Goal: Check status: Check status

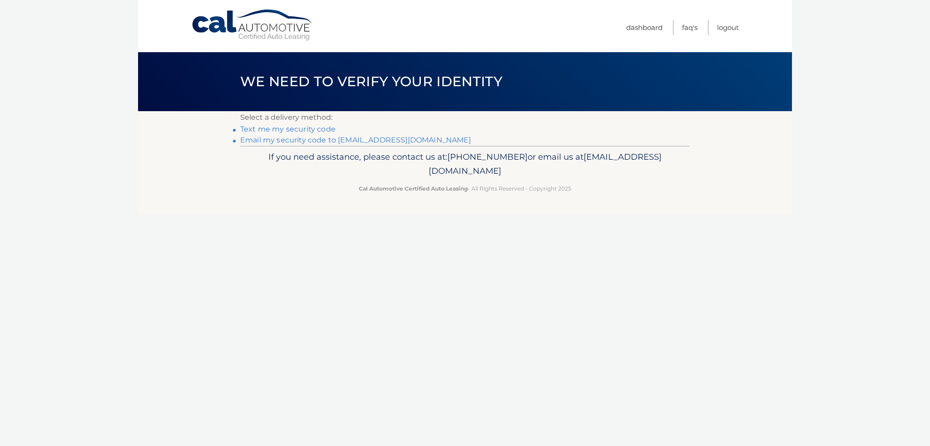
click at [294, 141] on link "Email my security code to m********@mggcpa.com" at bounding box center [355, 140] width 231 height 9
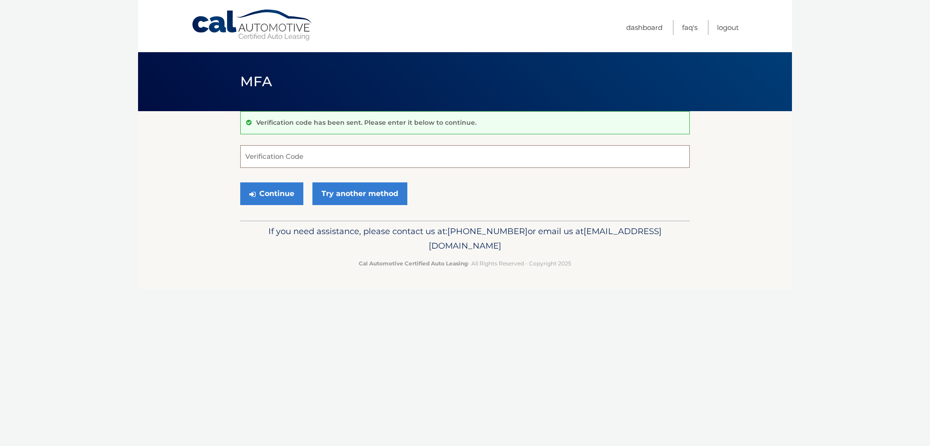
click at [260, 158] on input "Verification Code" at bounding box center [464, 156] width 449 height 23
type input "619879"
click at [273, 194] on button "Continue" at bounding box center [271, 194] width 63 height 23
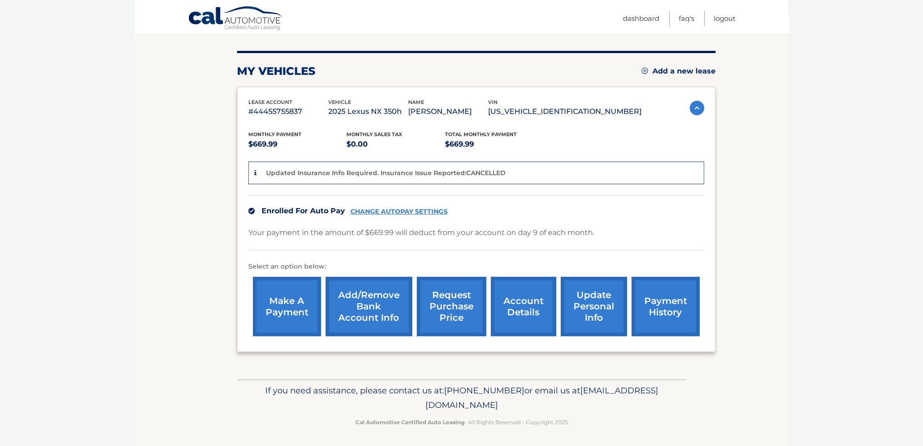
scroll to position [102, 0]
click at [661, 303] on link "payment history" at bounding box center [666, 306] width 68 height 59
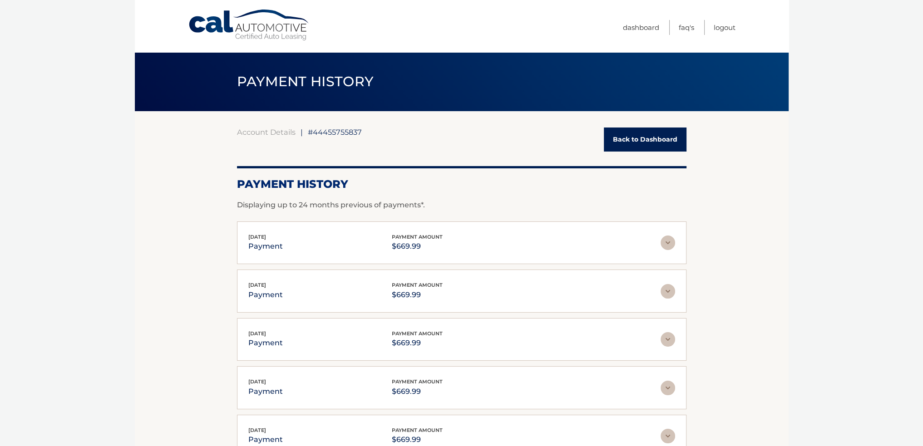
click at [662, 242] on img at bounding box center [668, 243] width 15 height 15
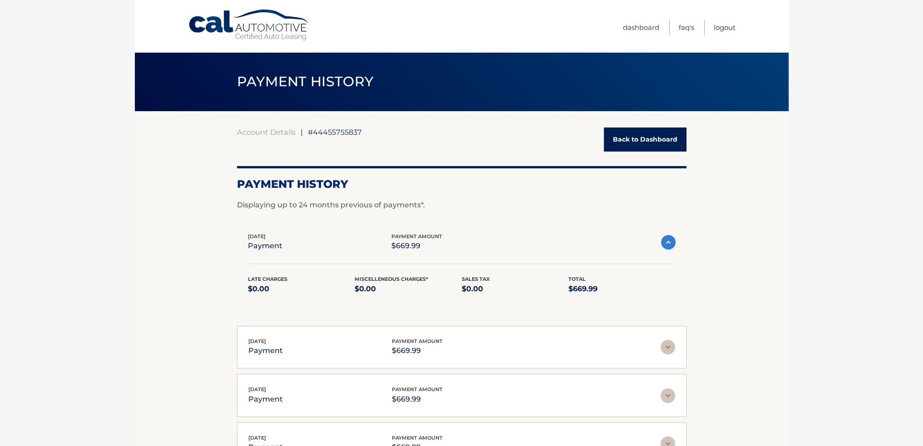
click at [717, 28] on link "Logout" at bounding box center [725, 27] width 22 height 15
